Goal: Information Seeking & Learning: Get advice/opinions

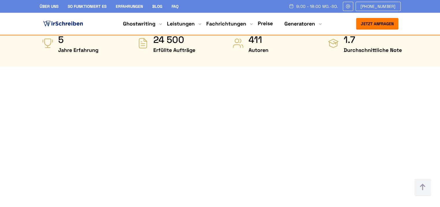
scroll to position [295, 0]
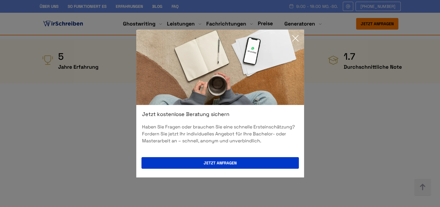
click at [299, 34] on icon at bounding box center [296, 38] width 12 height 12
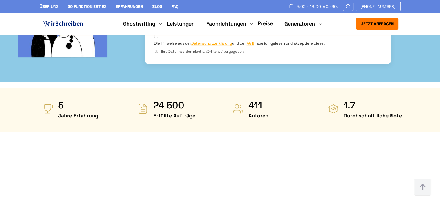
scroll to position [243, 0]
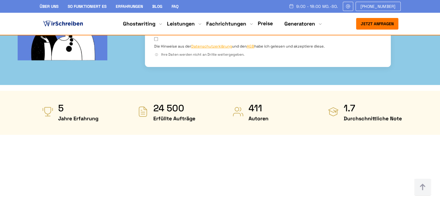
click at [137, 5] on link "Erfahrungen" at bounding box center [129, 6] width 27 height 5
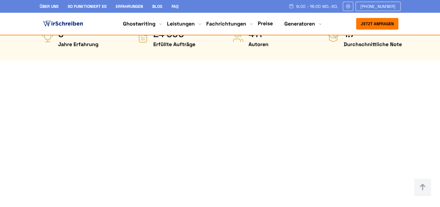
scroll to position [317, 0]
